Goal: Find specific page/section: Find specific page/section

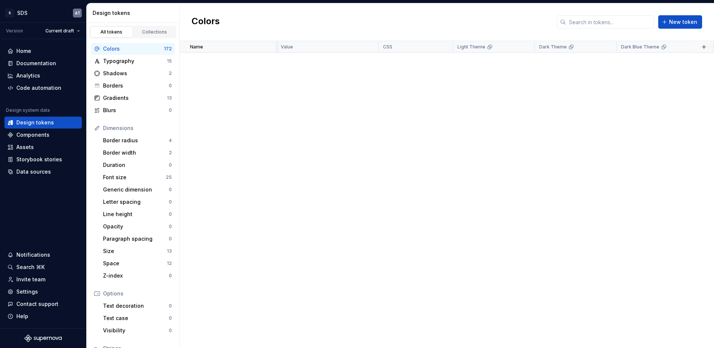
scroll to position [2813, 241]
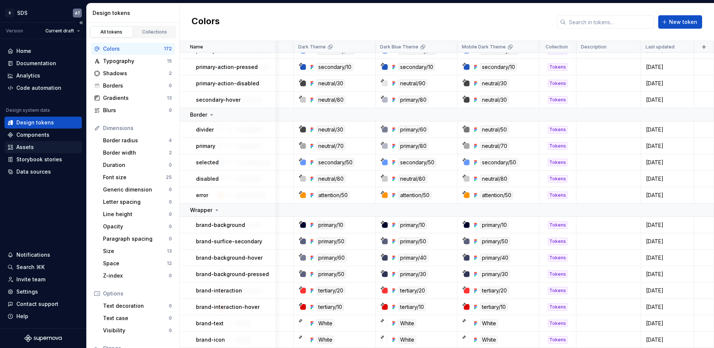
click at [24, 143] on div "Assets" at bounding box center [42, 147] width 77 height 12
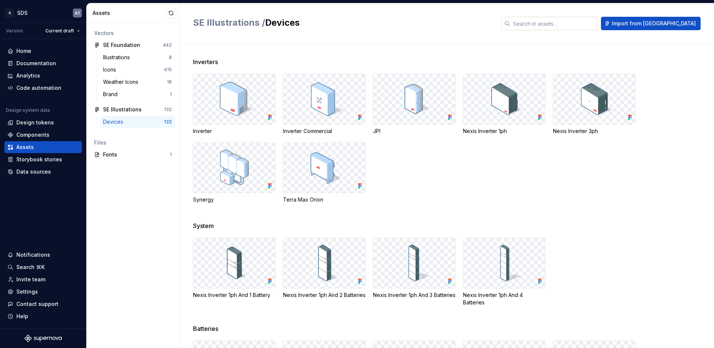
click at [581, 24] on input "text" at bounding box center [555, 23] width 88 height 13
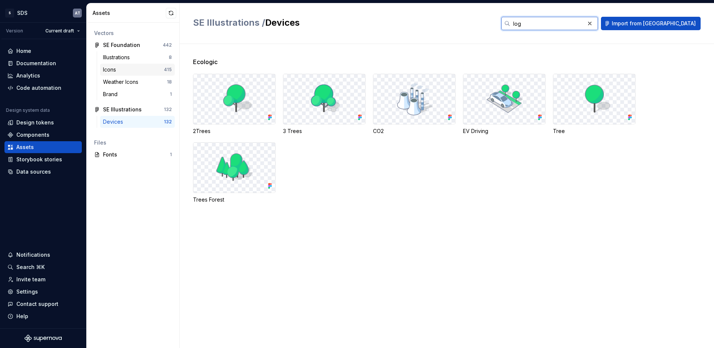
type input "log"
click at [127, 71] on div "Icons" at bounding box center [133, 69] width 61 height 7
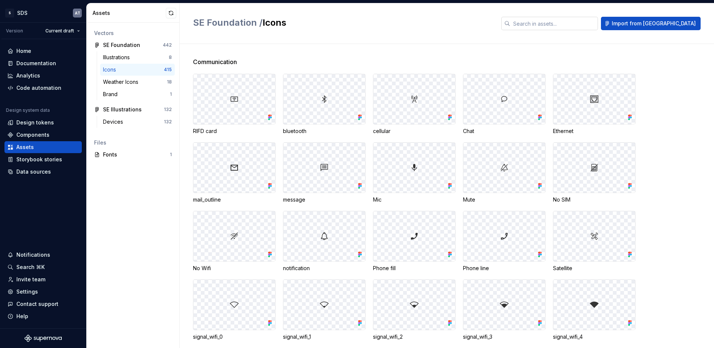
click at [560, 22] on input "text" at bounding box center [555, 23] width 88 height 13
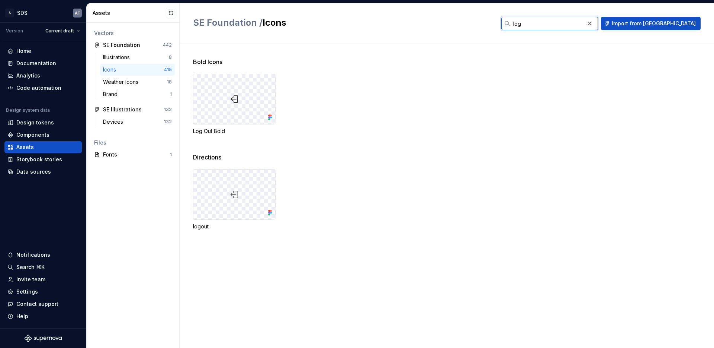
type input "log"
